Goal: Task Accomplishment & Management: Complete application form

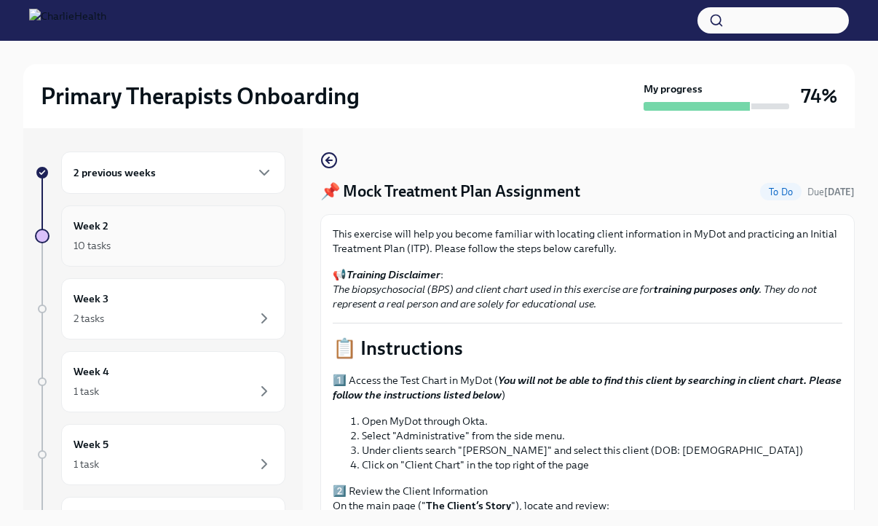
click at [160, 242] on div "10 tasks" at bounding box center [174, 245] width 200 height 17
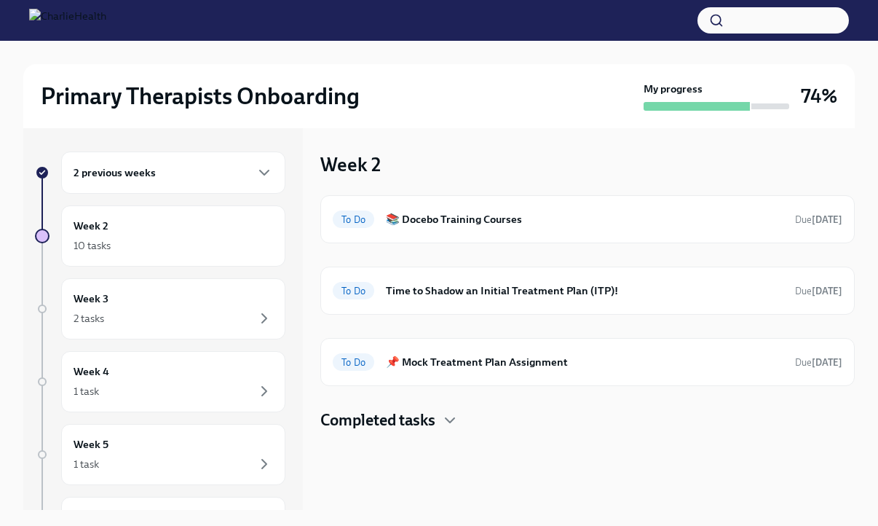
click at [402, 409] on h4 "Completed tasks" at bounding box center [378, 420] width 115 height 22
click at [187, 172] on div "2 previous weeks" at bounding box center [174, 172] width 200 height 17
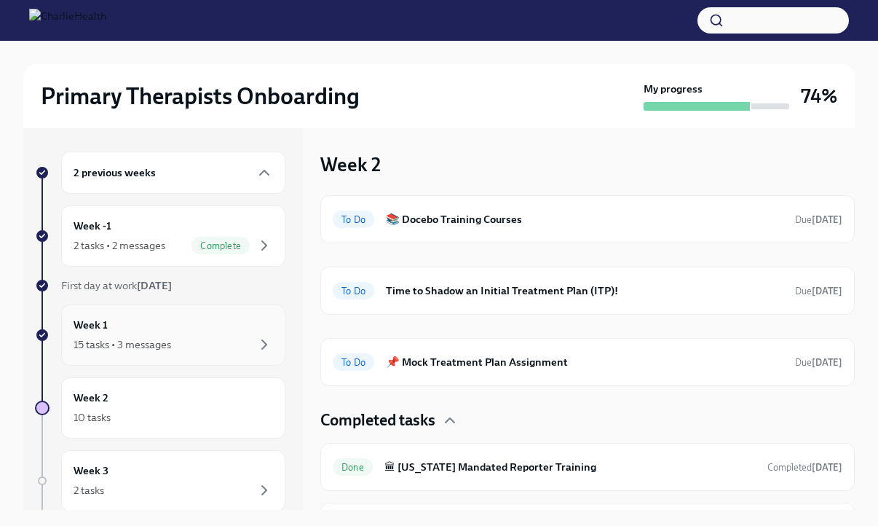
click at [149, 336] on div "15 tasks • 3 messages" at bounding box center [174, 344] width 200 height 17
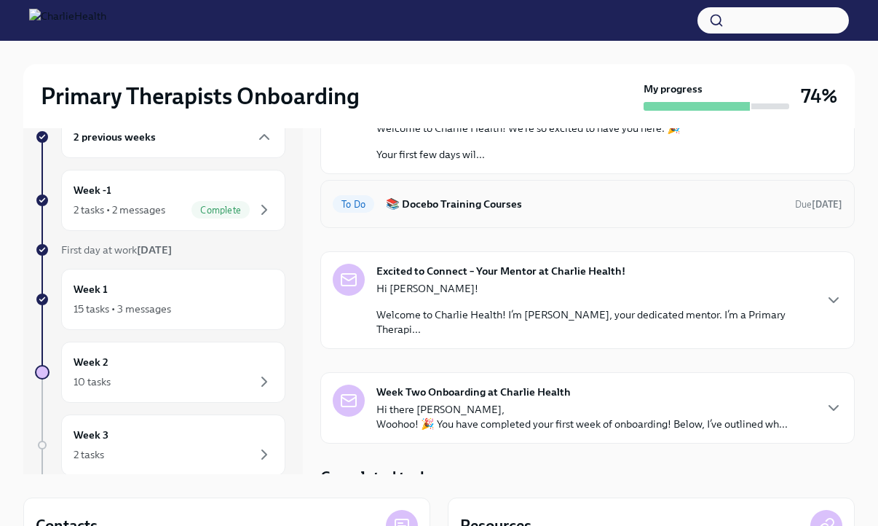
scroll to position [45, 0]
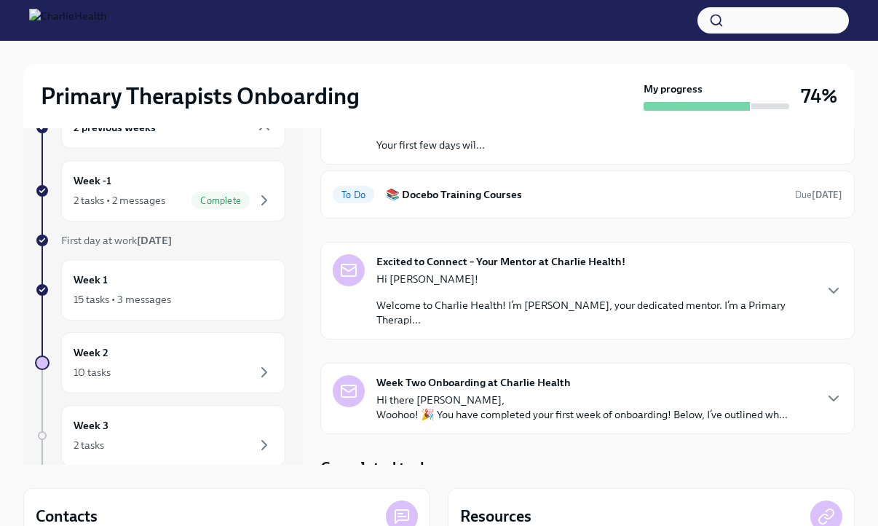
click at [415, 457] on h4 "Completed tasks" at bounding box center [378, 468] width 115 height 22
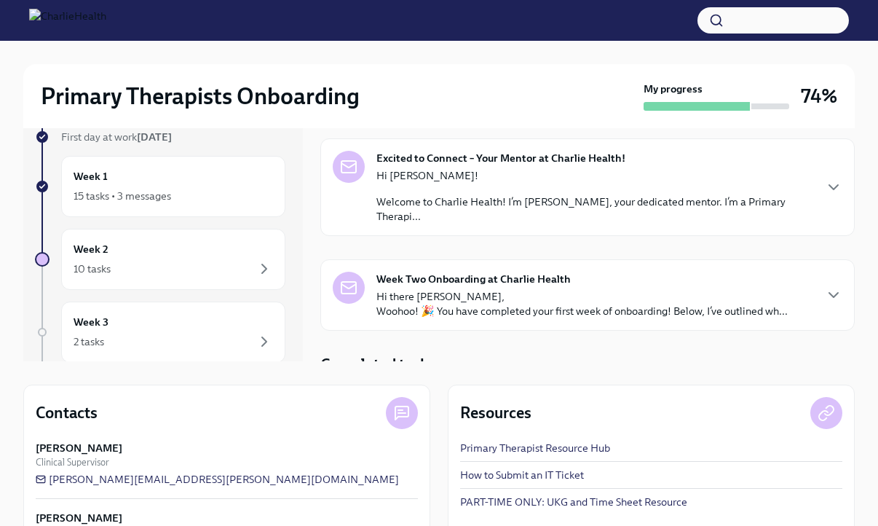
scroll to position [149, 0]
click at [457, 355] on icon "button" at bounding box center [449, 363] width 17 height 17
click at [178, 261] on div "10 tasks" at bounding box center [174, 267] width 200 height 17
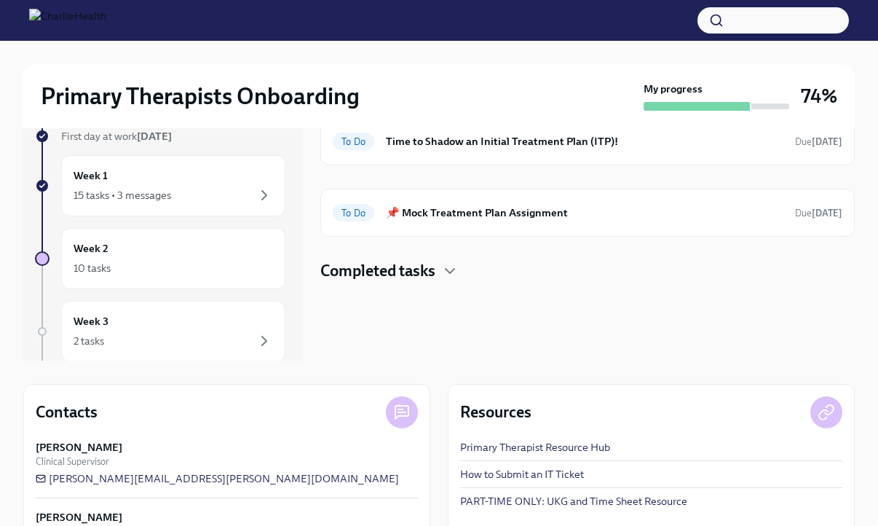
click at [421, 266] on h4 "Completed tasks" at bounding box center [378, 271] width 115 height 22
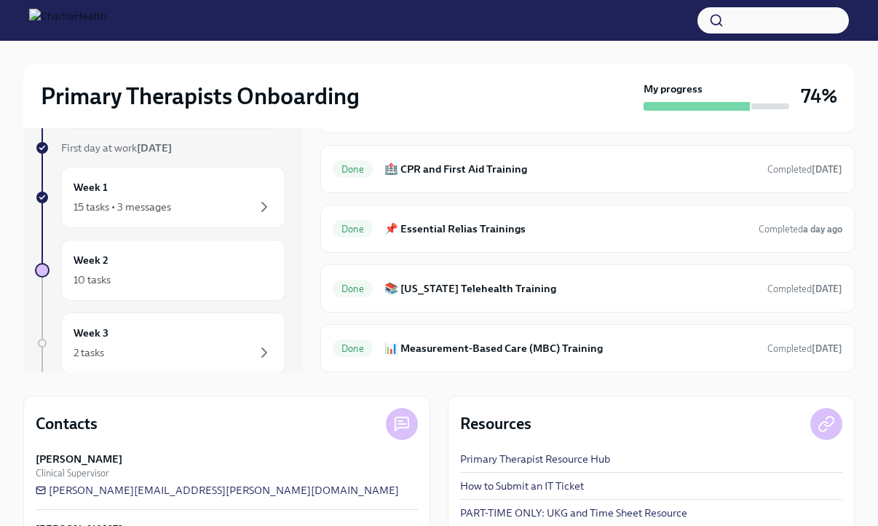
scroll to position [25, 0]
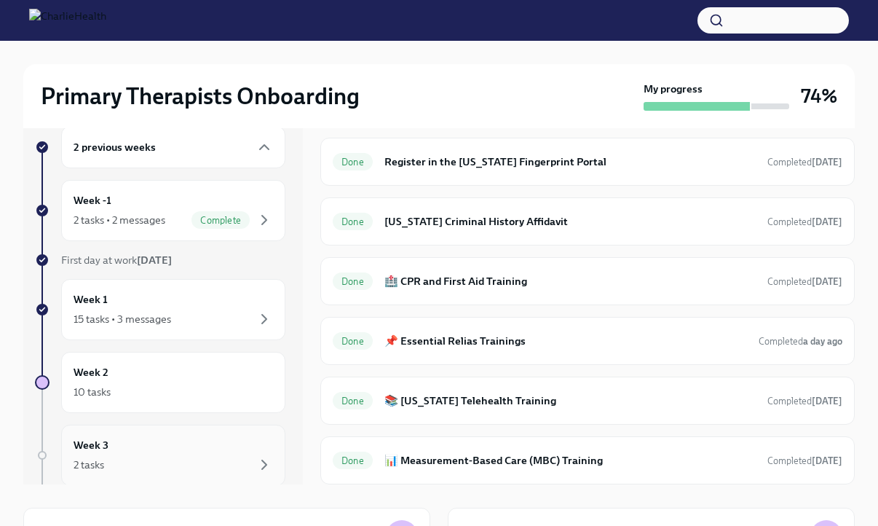
click at [146, 439] on div "Week 3 2 tasks" at bounding box center [174, 455] width 200 height 36
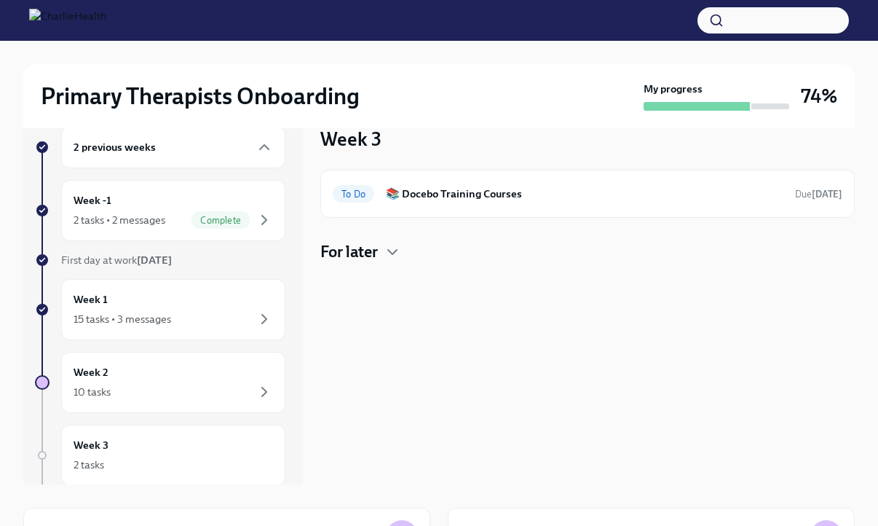
click at [355, 260] on h4 "For later" at bounding box center [350, 252] width 58 height 22
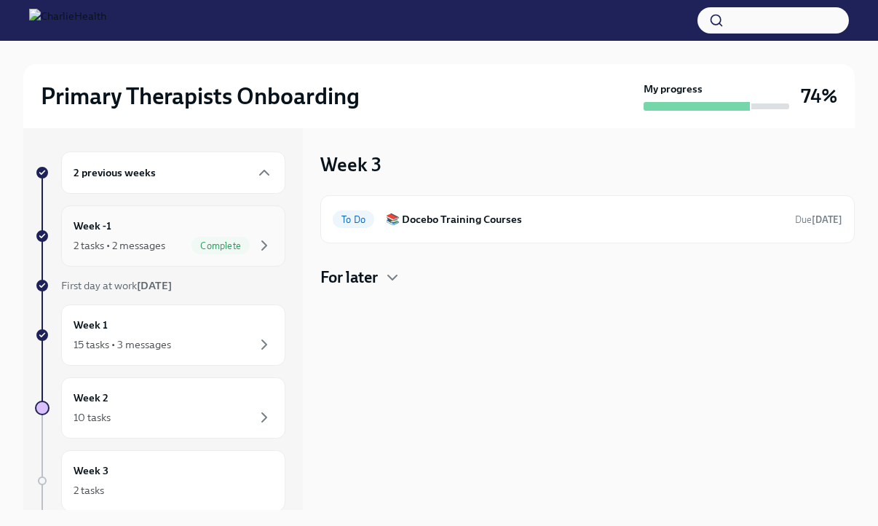
click at [148, 229] on div "Week -1 2 tasks • 2 messages Complete" at bounding box center [174, 236] width 200 height 36
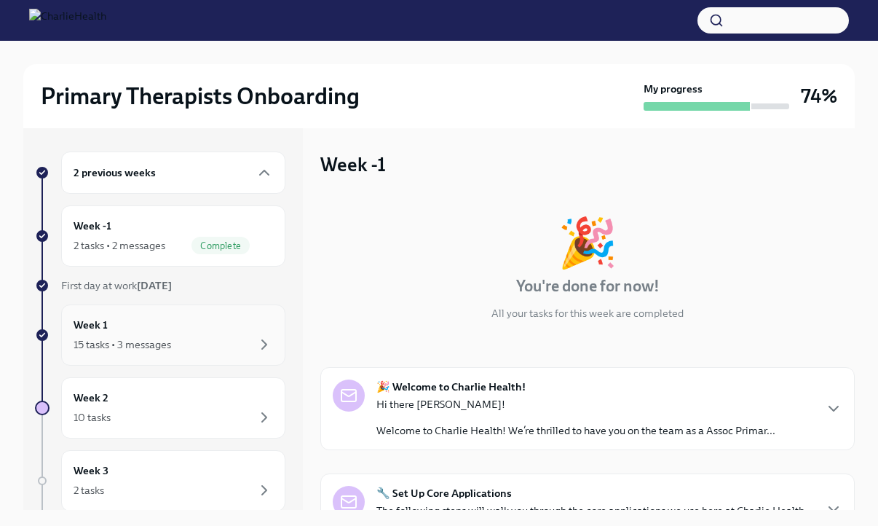
click at [142, 337] on div "15 tasks • 3 messages" at bounding box center [123, 344] width 98 height 15
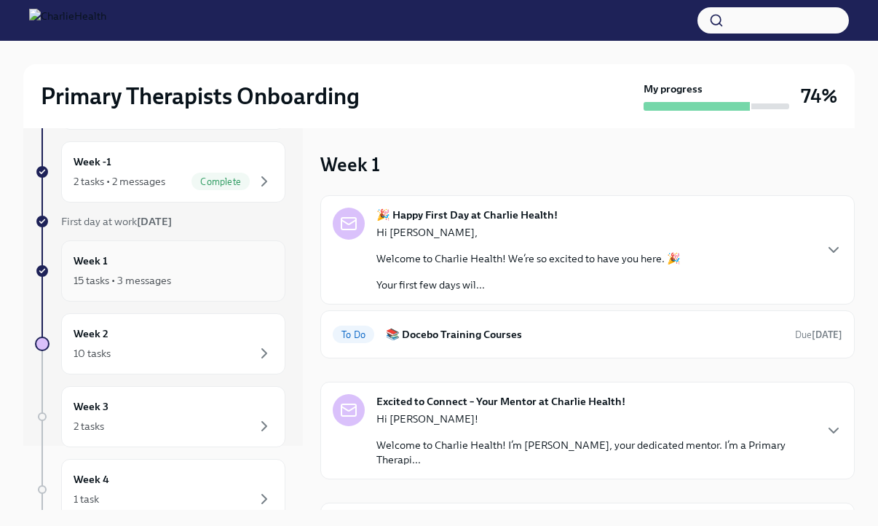
scroll to position [75, 0]
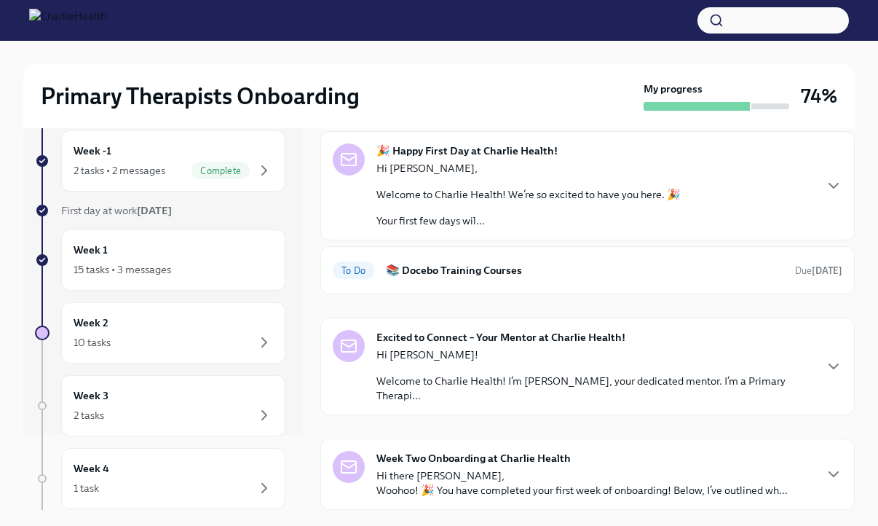
click at [457, 206] on div "Hi [PERSON_NAME], Welcome to Charlie Health! We’re so excited to have you here.…" at bounding box center [529, 194] width 304 height 67
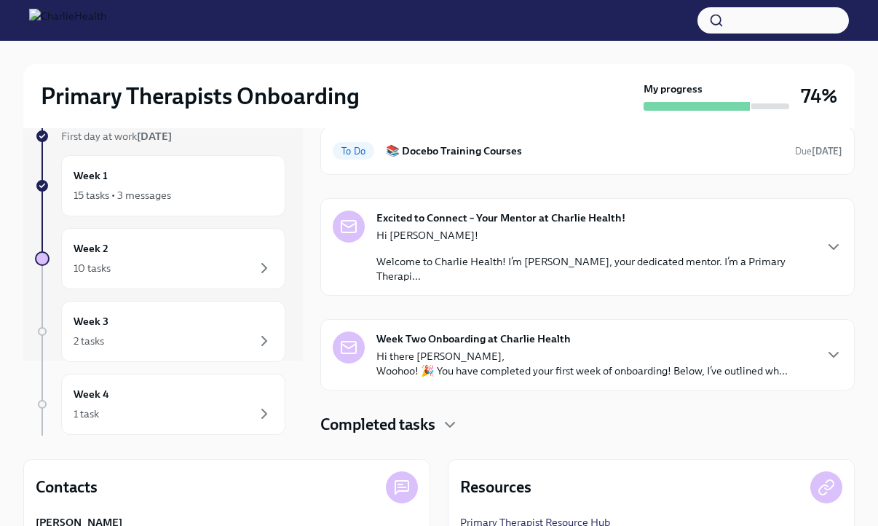
scroll to position [91, 0]
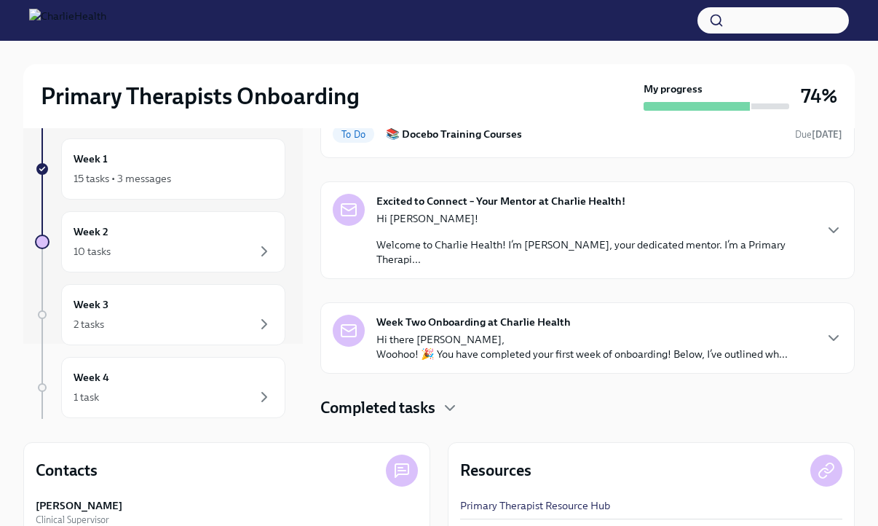
click at [414, 435] on div "2 previous weeks Week -1 2 tasks • 2 messages Complete First day at work [DATE]…" at bounding box center [439, 331] width 832 height 589
click at [414, 416] on h4 "Completed tasks" at bounding box center [378, 408] width 115 height 22
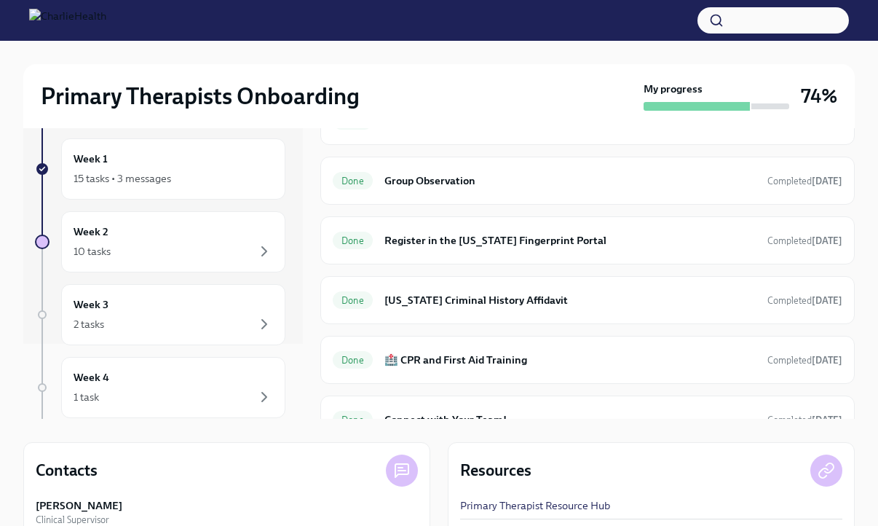
scroll to position [1636, 0]
click at [450, 187] on h6 "Group Observation" at bounding box center [570, 179] width 371 height 16
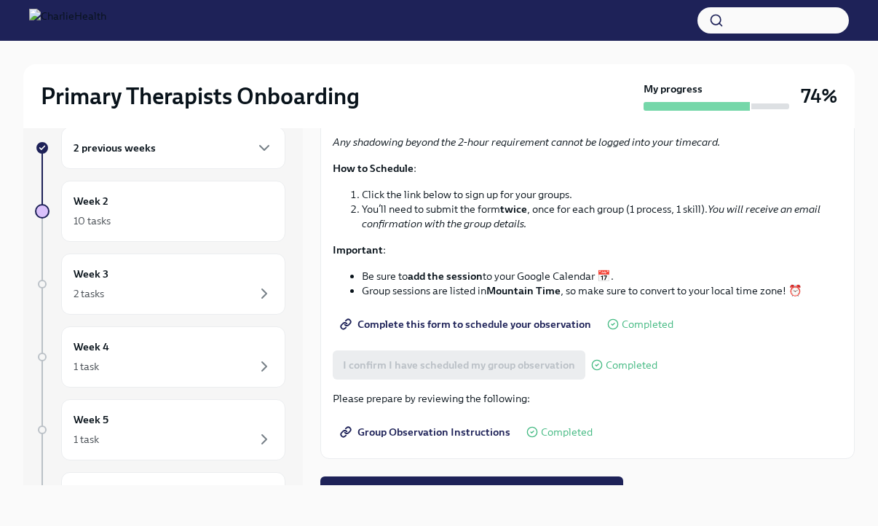
scroll to position [224, 0]
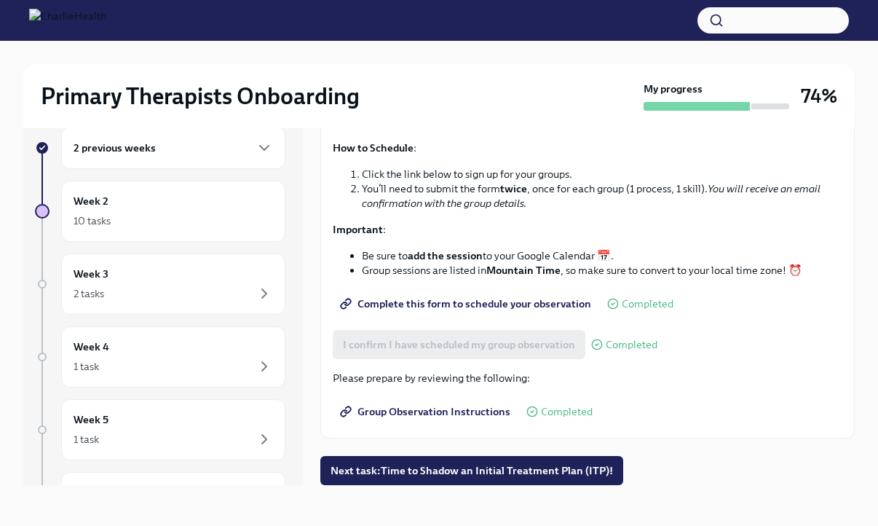
click at [510, 308] on span "Complete this form to schedule your observation" at bounding box center [467, 303] width 248 height 15
